Goal: Information Seeking & Learning: Learn about a topic

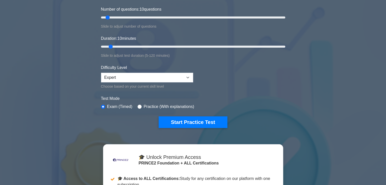
scroll to position [76, 0]
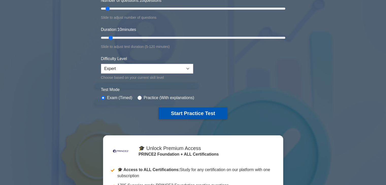
drag, startPoint x: 217, startPoint y: 111, endPoint x: 223, endPoint y: 110, distance: 5.6
click at [217, 111] on button "Start Practice Test" at bounding box center [192, 113] width 68 height 12
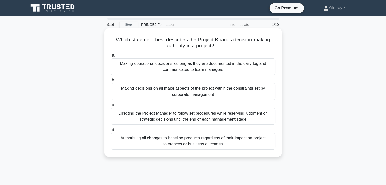
click at [257, 117] on div "Directing the Project Manager to follow set procedures while reserving judgment…" at bounding box center [193, 116] width 164 height 17
click at [111, 107] on input "c. Directing the Project Manager to follow set procedures while reserving judgm…" at bounding box center [111, 104] width 0 height 3
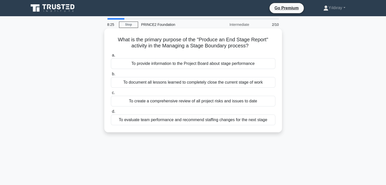
click at [224, 64] on div "To provide information to the Project Board about stage performance" at bounding box center [193, 63] width 164 height 11
click at [111, 57] on input "a. To provide information to the Project Board about stage performance" at bounding box center [111, 55] width 0 height 3
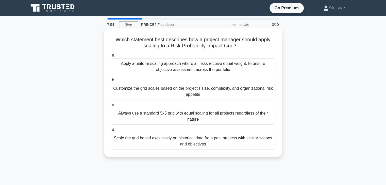
click at [212, 88] on div "Customize the grid scales based on the project's size, complexity, and organiza…" at bounding box center [193, 91] width 164 height 17
click at [111, 82] on input "b. Customize the grid scales based on the project's size, complexity, and organ…" at bounding box center [111, 80] width 0 height 3
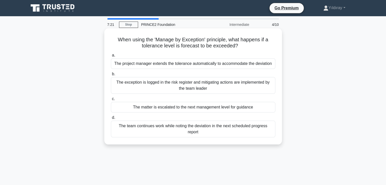
click at [200, 108] on div "The matter is escalated to the next management level for guidance" at bounding box center [193, 107] width 164 height 11
click at [111, 101] on input "c. The matter is escalated to the next management level for guidance" at bounding box center [111, 98] width 0 height 3
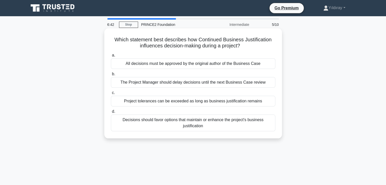
click at [226, 125] on div "Decisions should favor options that maintain or enhance the project's business …" at bounding box center [193, 123] width 164 height 17
click at [111, 113] on input "d. Decisions should favor options that maintain or enhance the project's busine…" at bounding box center [111, 111] width 0 height 3
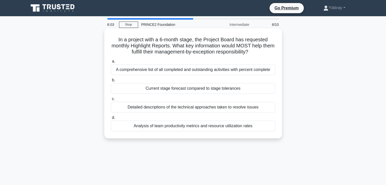
click at [198, 89] on div "Current stage forecast compared to stage tolerances" at bounding box center [193, 88] width 164 height 11
click at [111, 82] on input "b. Current stage forecast compared to stage tolerances" at bounding box center [111, 80] width 0 height 3
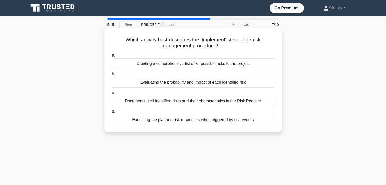
click at [194, 119] on div "Executing the planned risk responses when triggered by risk events" at bounding box center [193, 120] width 164 height 11
click at [111, 113] on input "d. Executing the planned risk responses when triggered by risk events" at bounding box center [111, 111] width 0 height 3
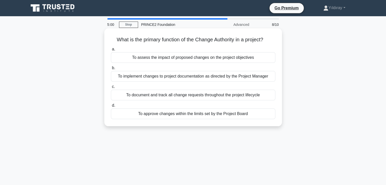
click at [197, 116] on div "To approve changes within the limits set by the Project Board" at bounding box center [193, 114] width 164 height 11
click at [111, 107] on input "d. To approve changes within the limits set by the Project Board" at bounding box center [111, 105] width 0 height 3
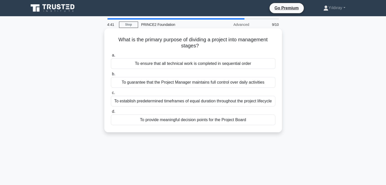
click at [232, 121] on div "To provide meaningful decision points for the Project Board" at bounding box center [193, 120] width 164 height 11
click at [111, 113] on input "d. To provide meaningful decision points for the Project Board" at bounding box center [111, 111] width 0 height 3
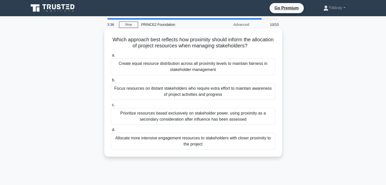
click at [216, 142] on div "Allocate more intensive engagement resources to stakeholders with closer proxim…" at bounding box center [193, 141] width 164 height 17
click at [111, 132] on input "d. Allocate more intensive engagement resources to stakeholders with closer pro…" at bounding box center [111, 129] width 0 height 3
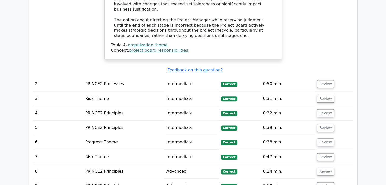
scroll to position [608, 0]
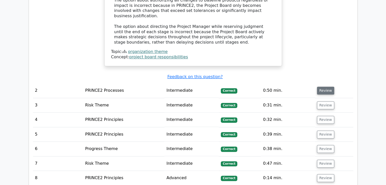
click at [325, 87] on button "Review" at bounding box center [325, 91] width 17 height 8
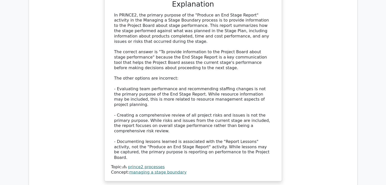
scroll to position [811, 0]
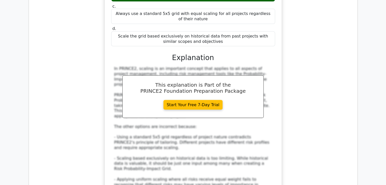
scroll to position [1166, 0]
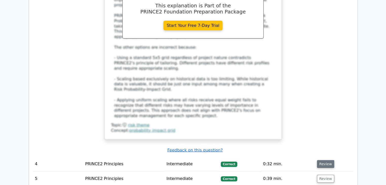
click at [322, 160] on button "Review" at bounding box center [325, 164] width 17 height 8
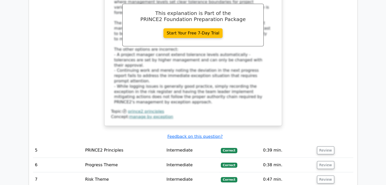
scroll to position [1470, 0]
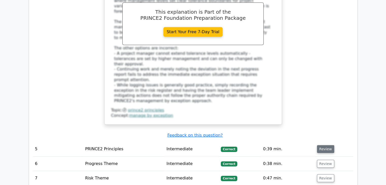
click at [322, 145] on button "Review" at bounding box center [325, 149] width 17 height 8
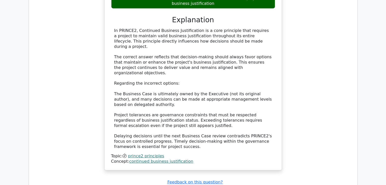
scroll to position [1724, 0]
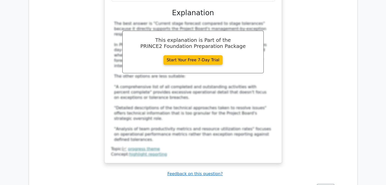
scroll to position [2028, 0]
click at [325, 184] on button "Review" at bounding box center [325, 188] width 17 height 8
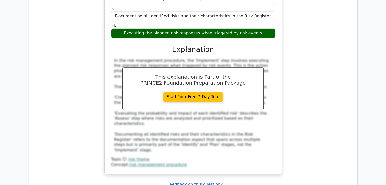
scroll to position [2282, 0]
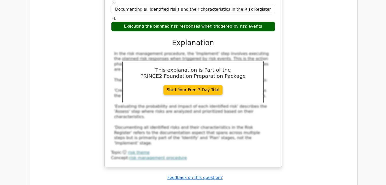
drag, startPoint x: 320, startPoint y: 70, endPoint x: 317, endPoint y: 78, distance: 8.2
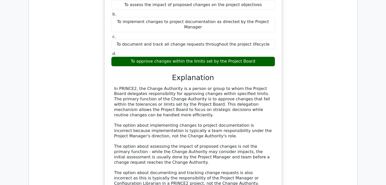
scroll to position [2510, 0]
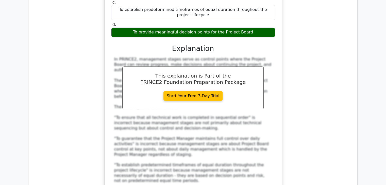
scroll to position [2814, 0]
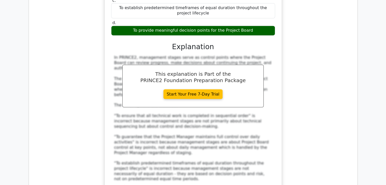
drag, startPoint x: 325, startPoint y: 71, endPoint x: 321, endPoint y: 80, distance: 10.7
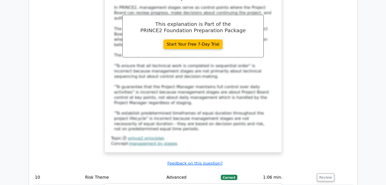
scroll to position [2865, 0]
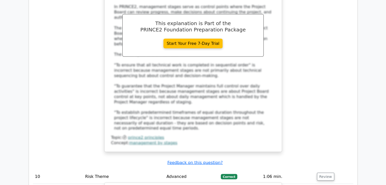
drag, startPoint x: 115, startPoint y: 129, endPoint x: 218, endPoint y: 134, distance: 103.3
copy div "Allocate more intensive engagement resources to stakeholders with closer proxim…"
